Goal: Find specific page/section

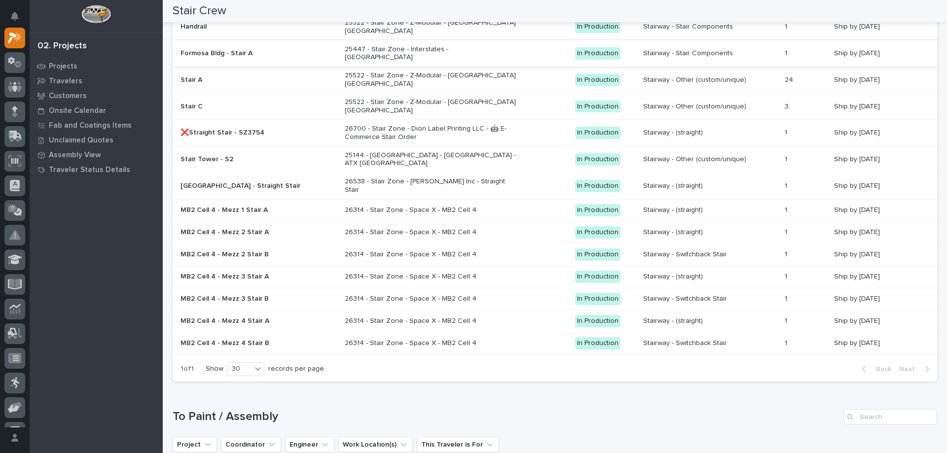
scroll to position [1036, 0]
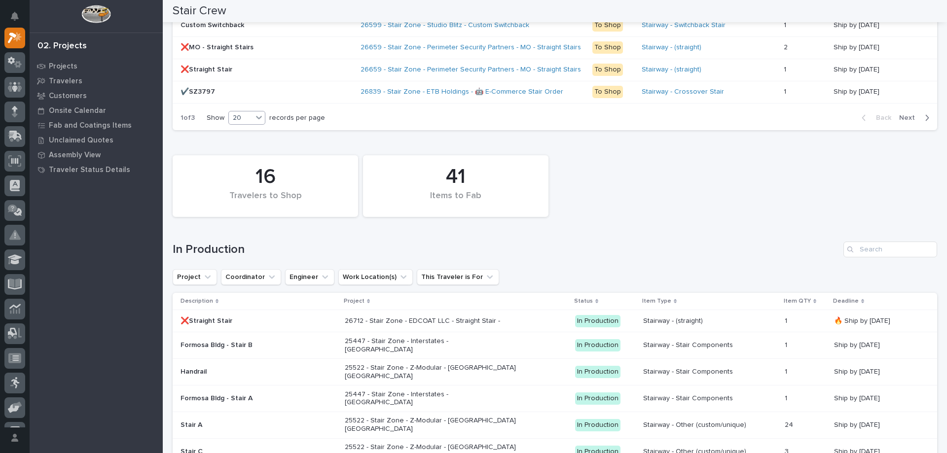
click at [252, 121] on div "20" at bounding box center [241, 118] width 24 height 10
click at [254, 153] on div "30" at bounding box center [248, 155] width 36 height 12
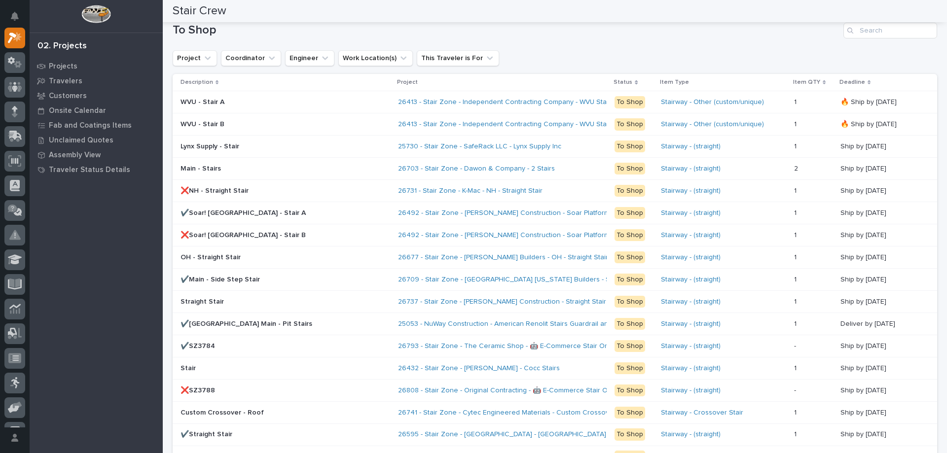
scroll to position [555, 0]
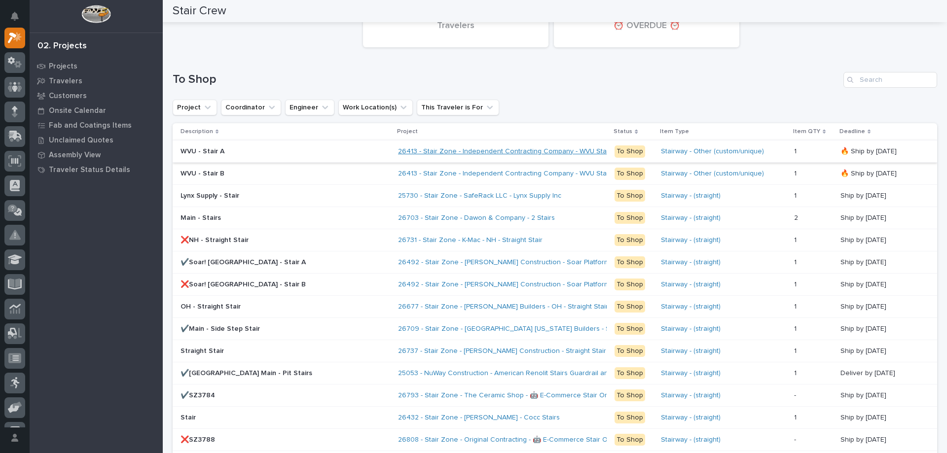
click at [479, 151] on link "26413 - Stair Zone - Independent Contracting Company - WVU Stair Replacement" at bounding box center [526, 152] width 257 height 8
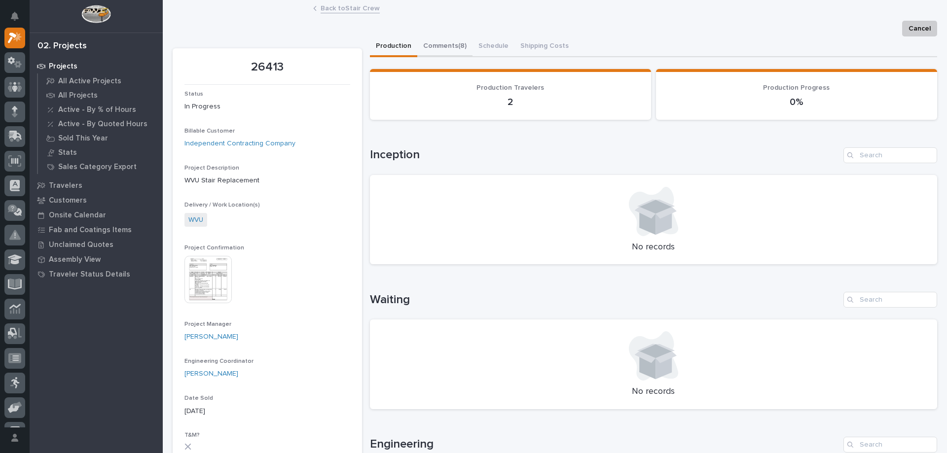
click at [439, 47] on button "Comments (8)" at bounding box center [444, 47] width 55 height 21
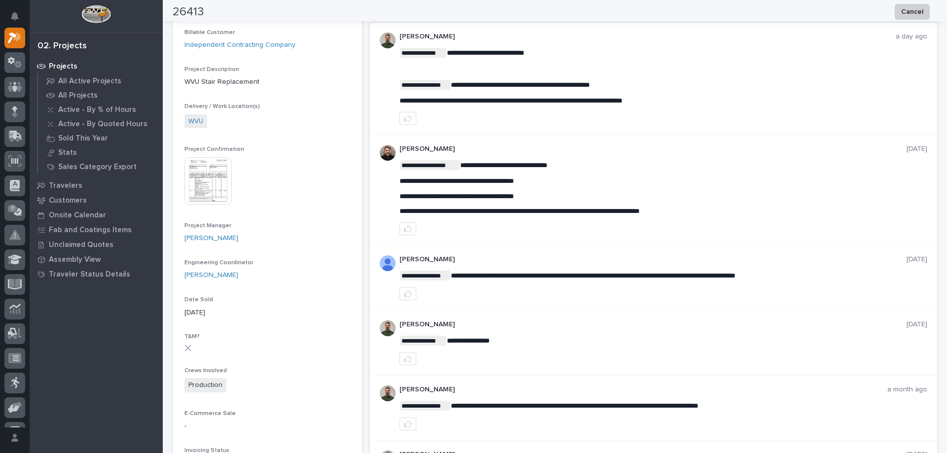
scroll to position [148, 0]
